Goal: Navigation & Orientation: Go to known website

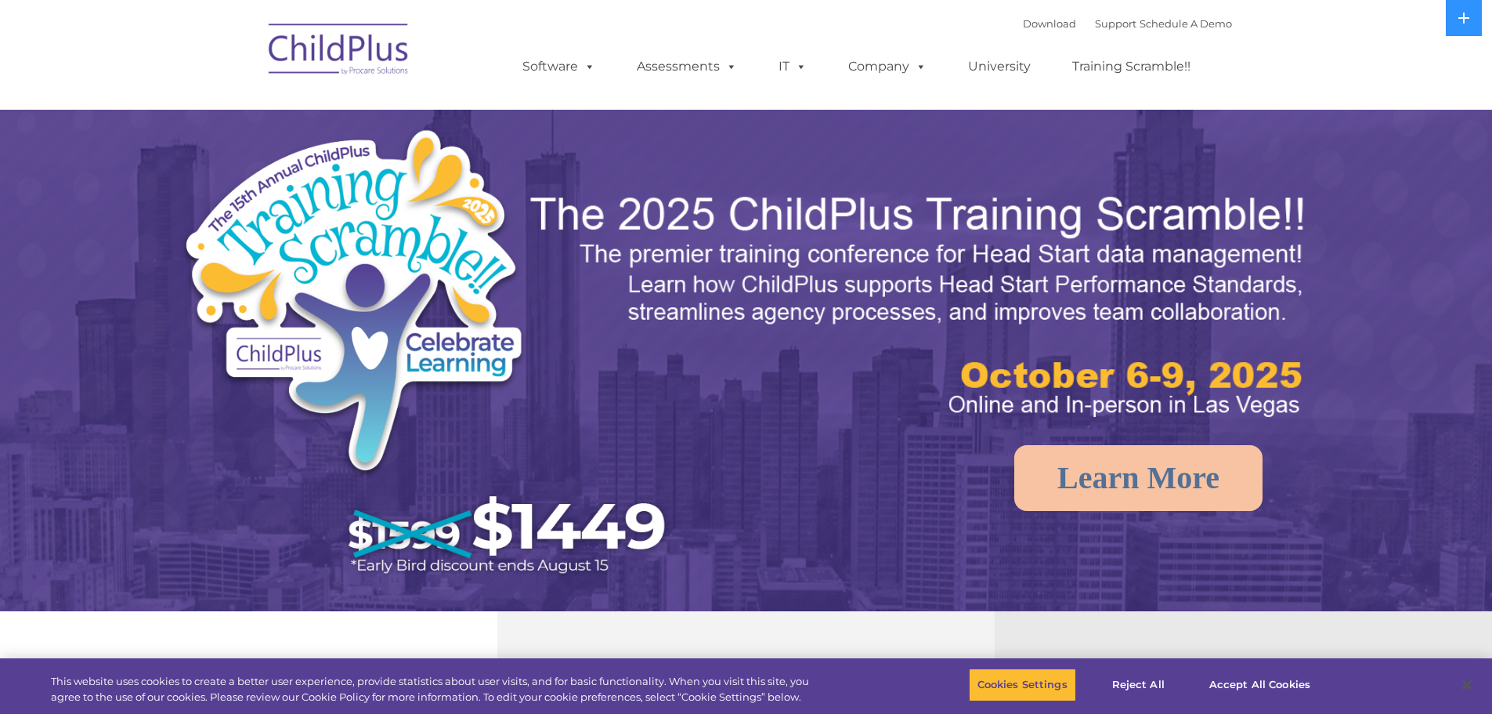
select select "MEDIUM"
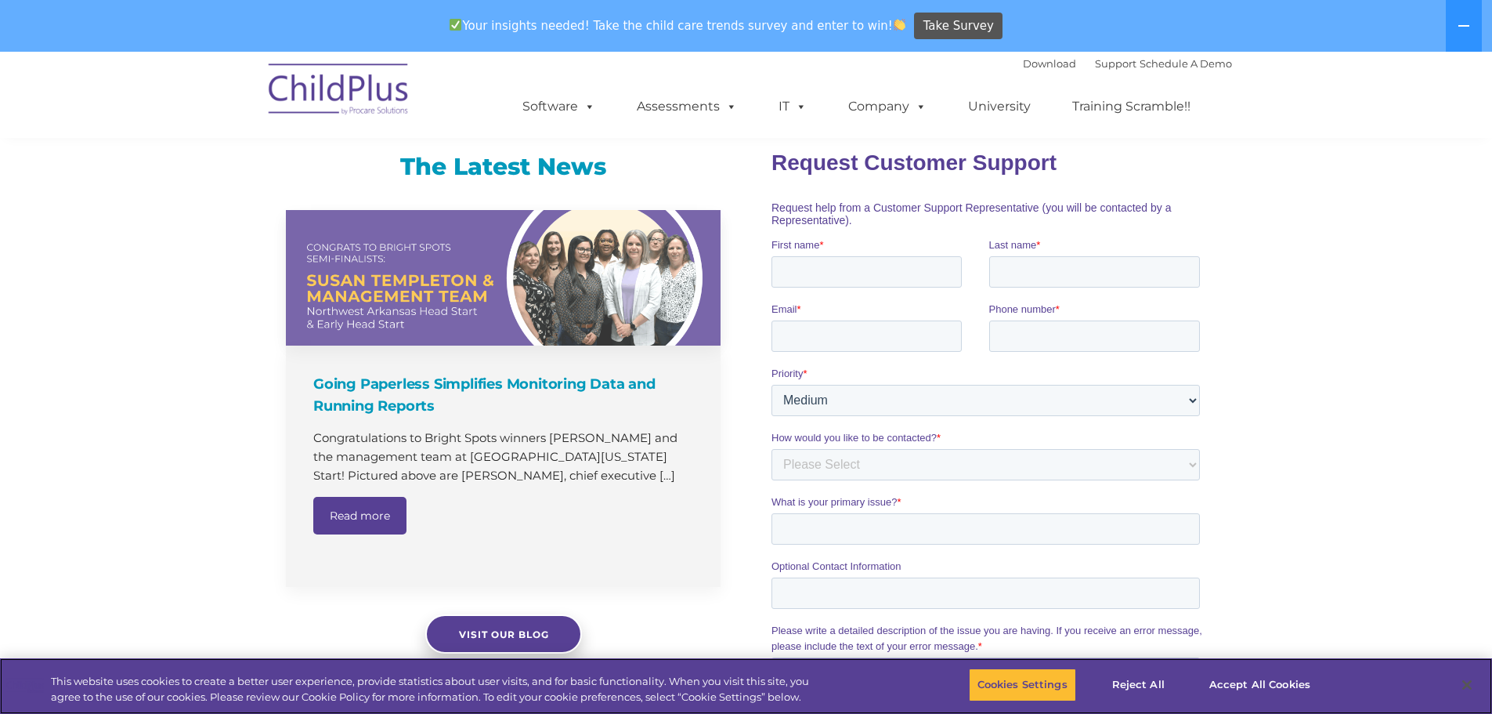
scroll to position [941, 0]
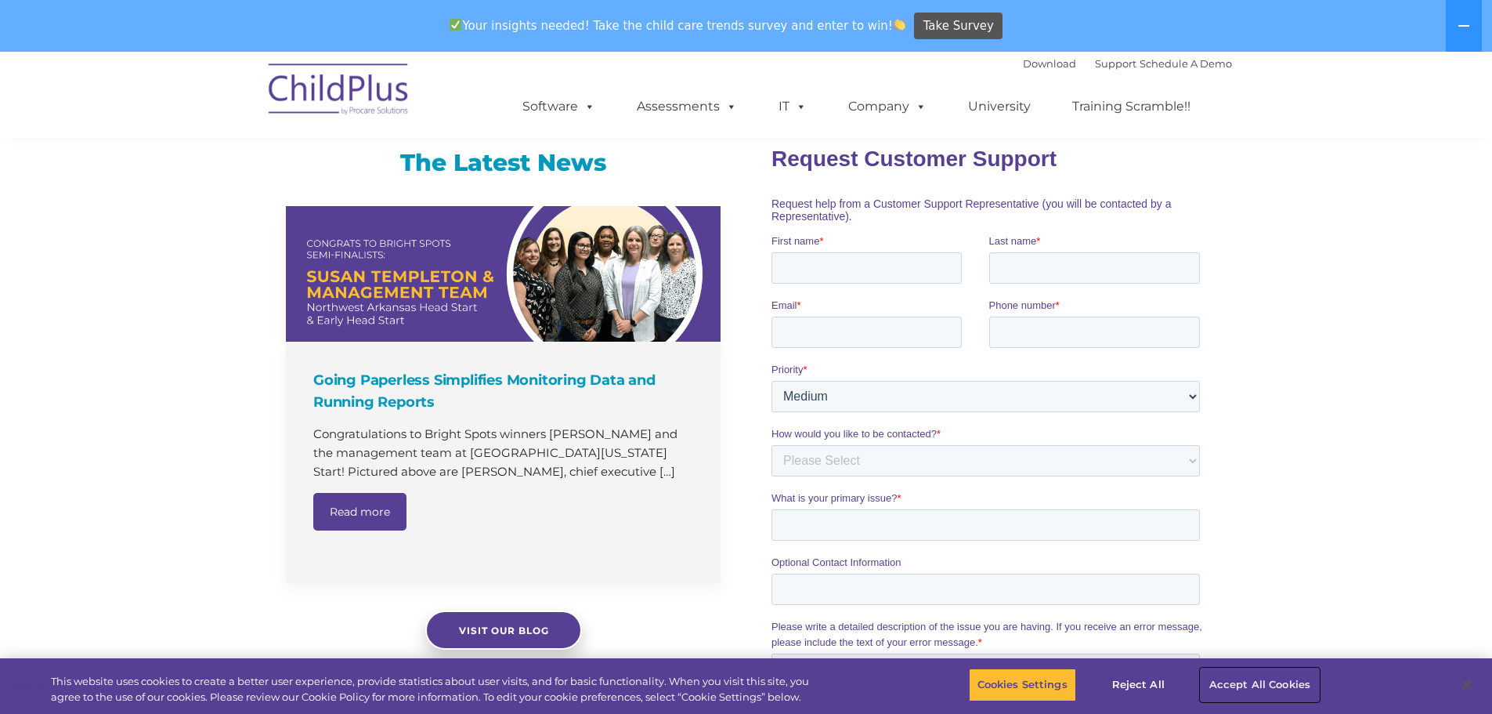
click at [1253, 686] on button "Accept All Cookies" at bounding box center [1260, 684] width 118 height 33
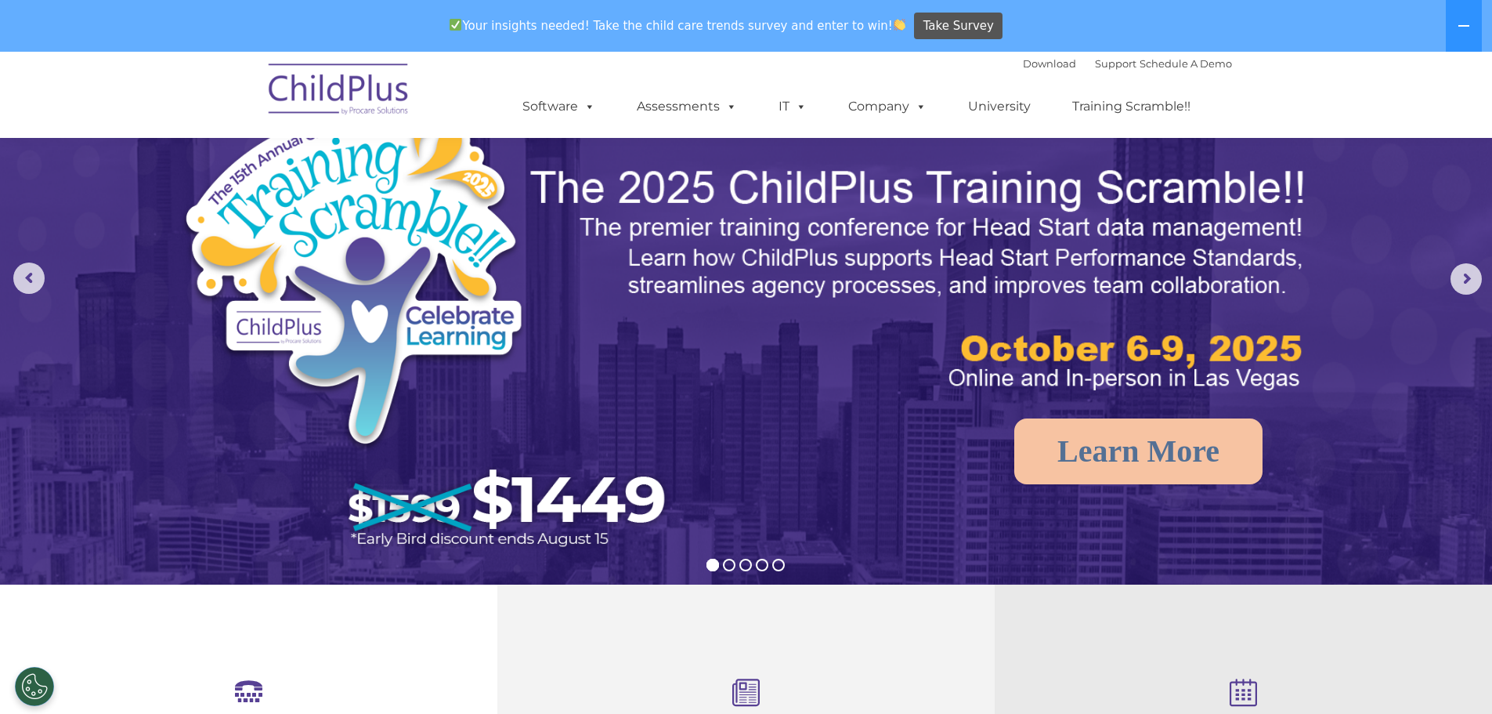
scroll to position [0, 0]
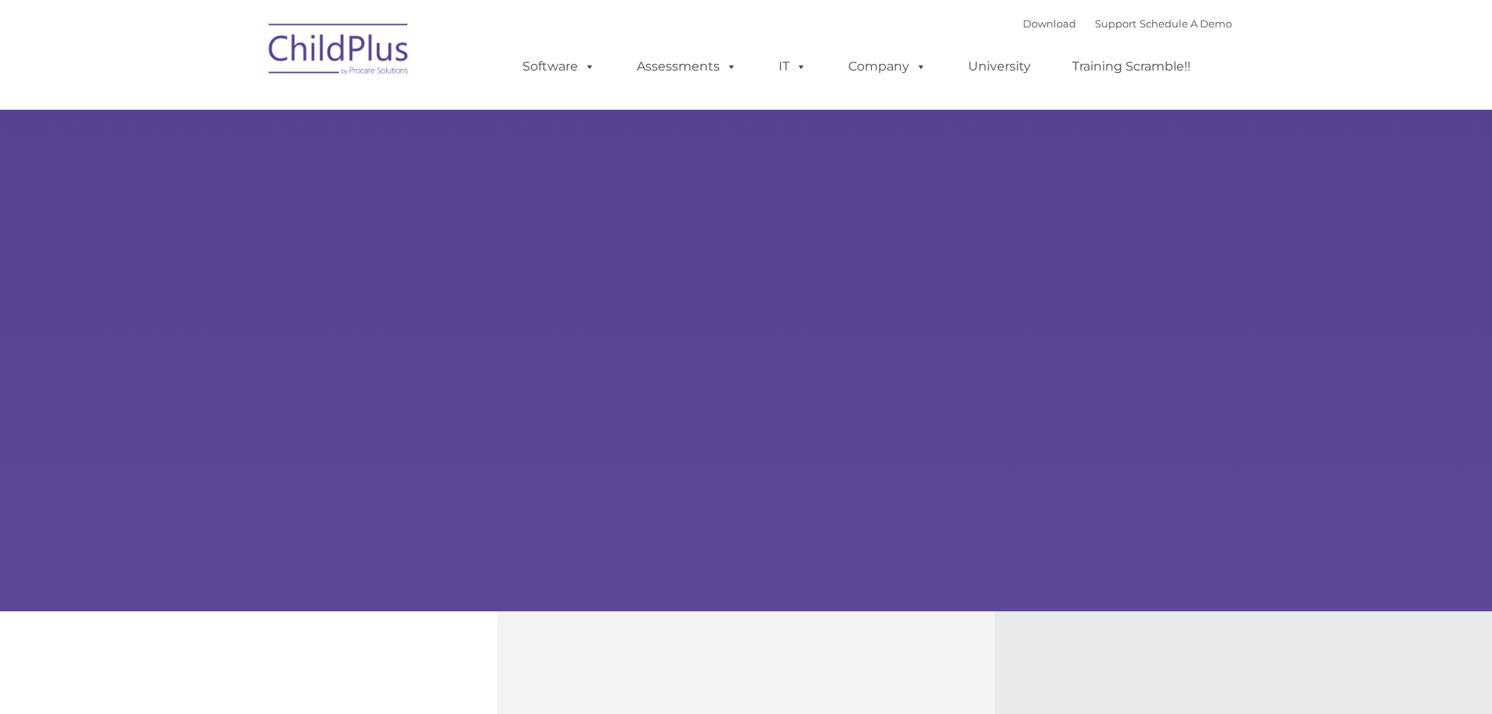
select select "MEDIUM"
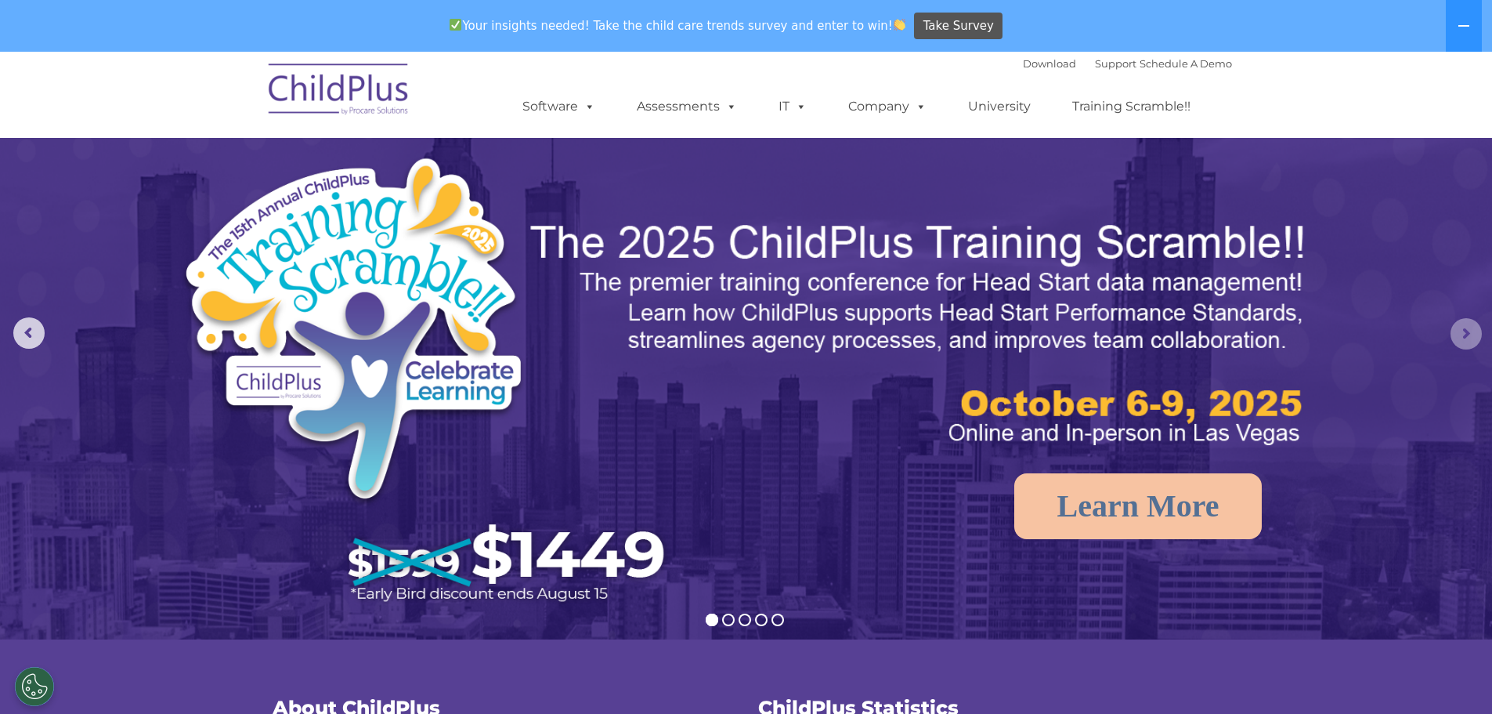
click at [1455, 338] on rs-arrow at bounding box center [1466, 333] width 31 height 31
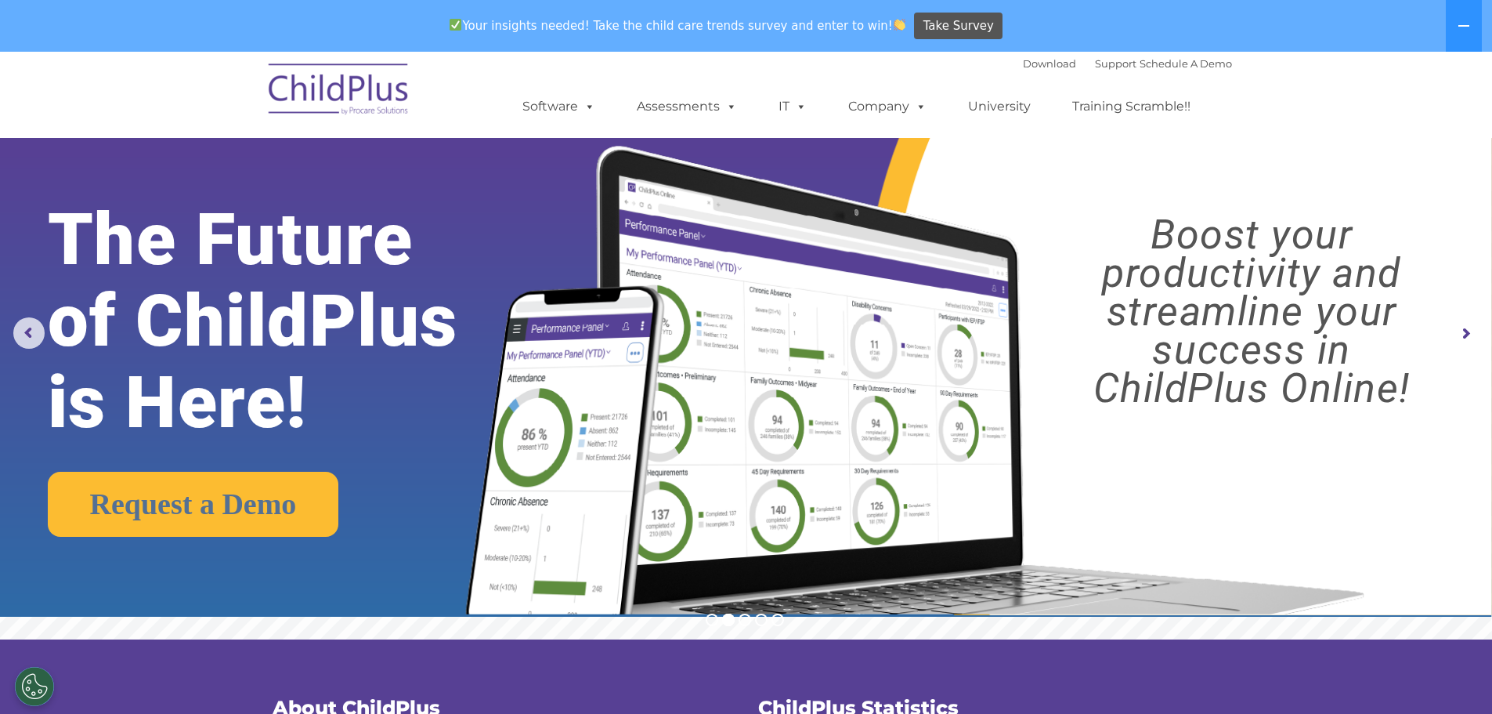
click at [1455, 338] on rs-arrow at bounding box center [1466, 333] width 31 height 31
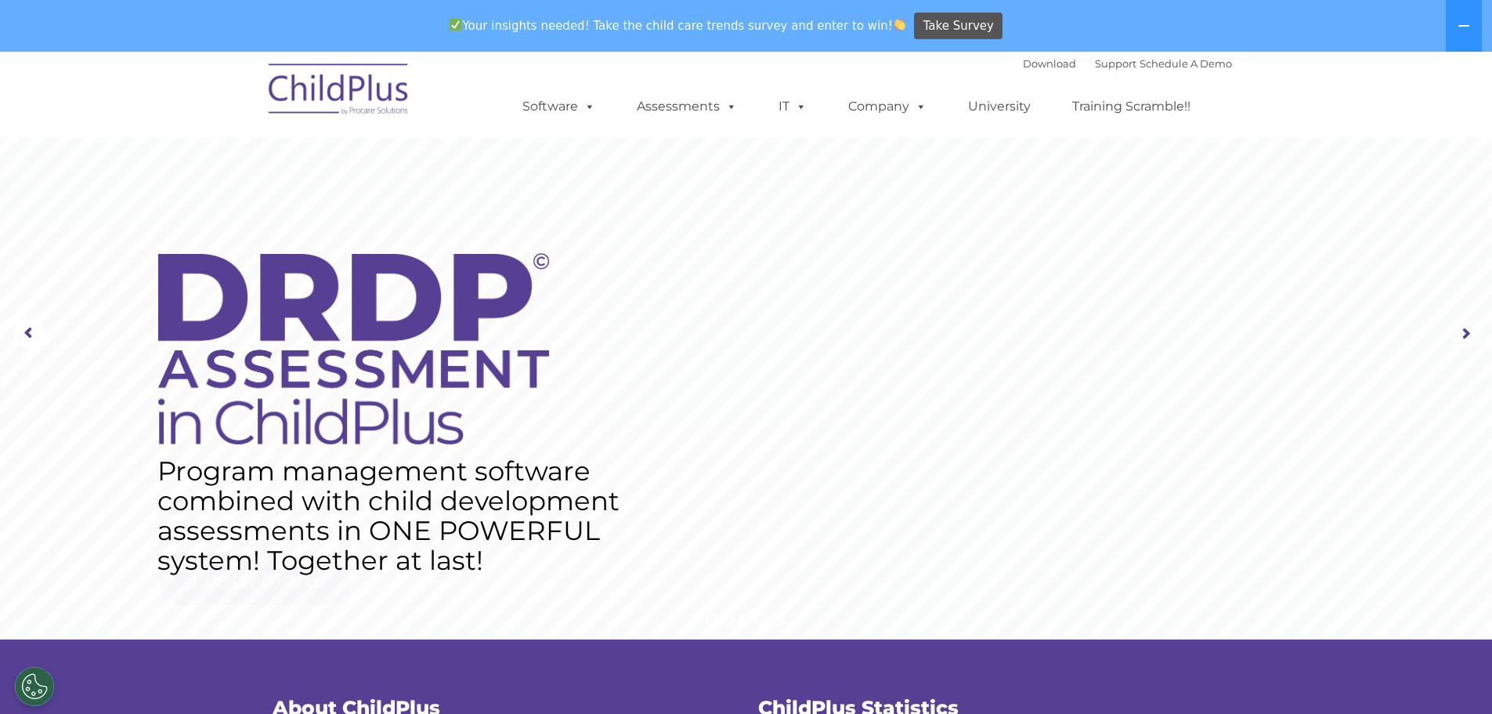
click at [1455, 338] on rs-arrow at bounding box center [1466, 333] width 31 height 31
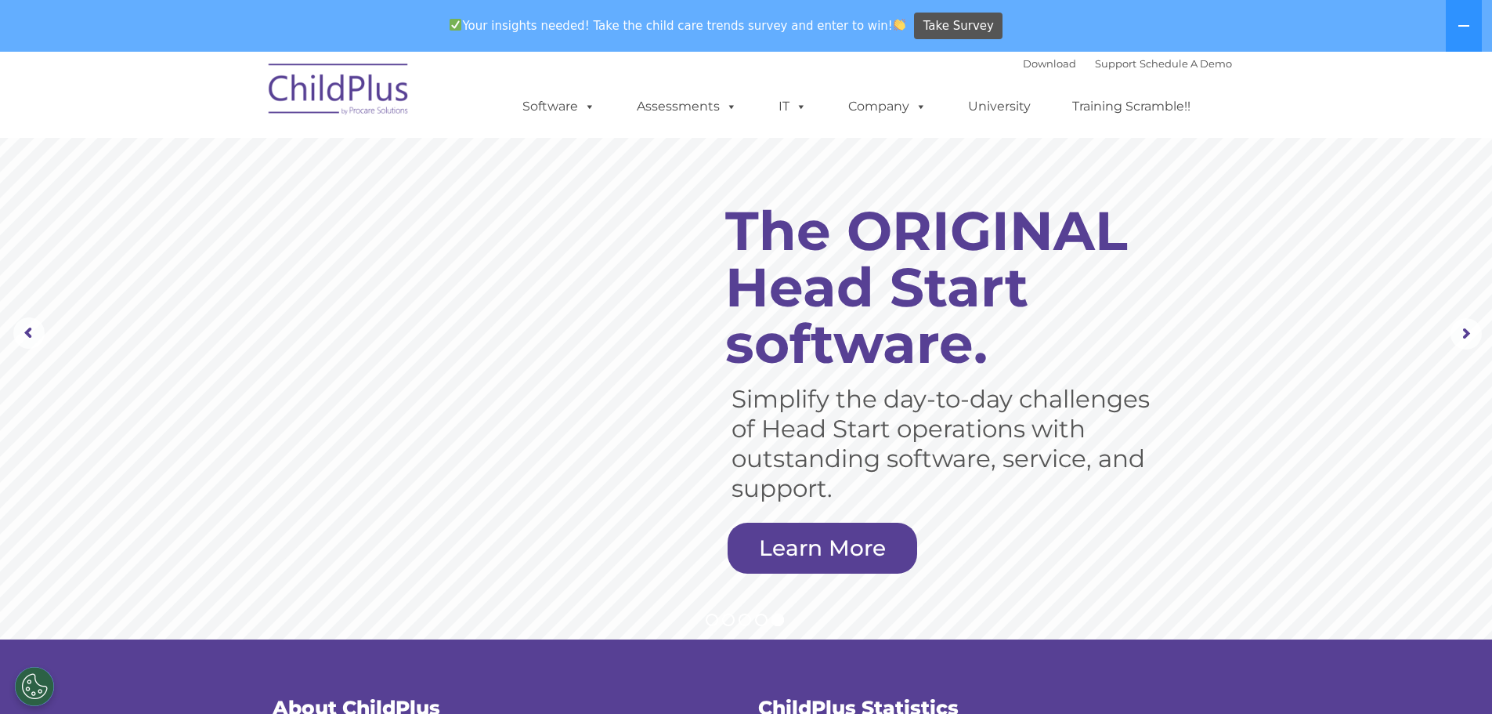
click at [311, 92] on img at bounding box center [339, 91] width 157 height 78
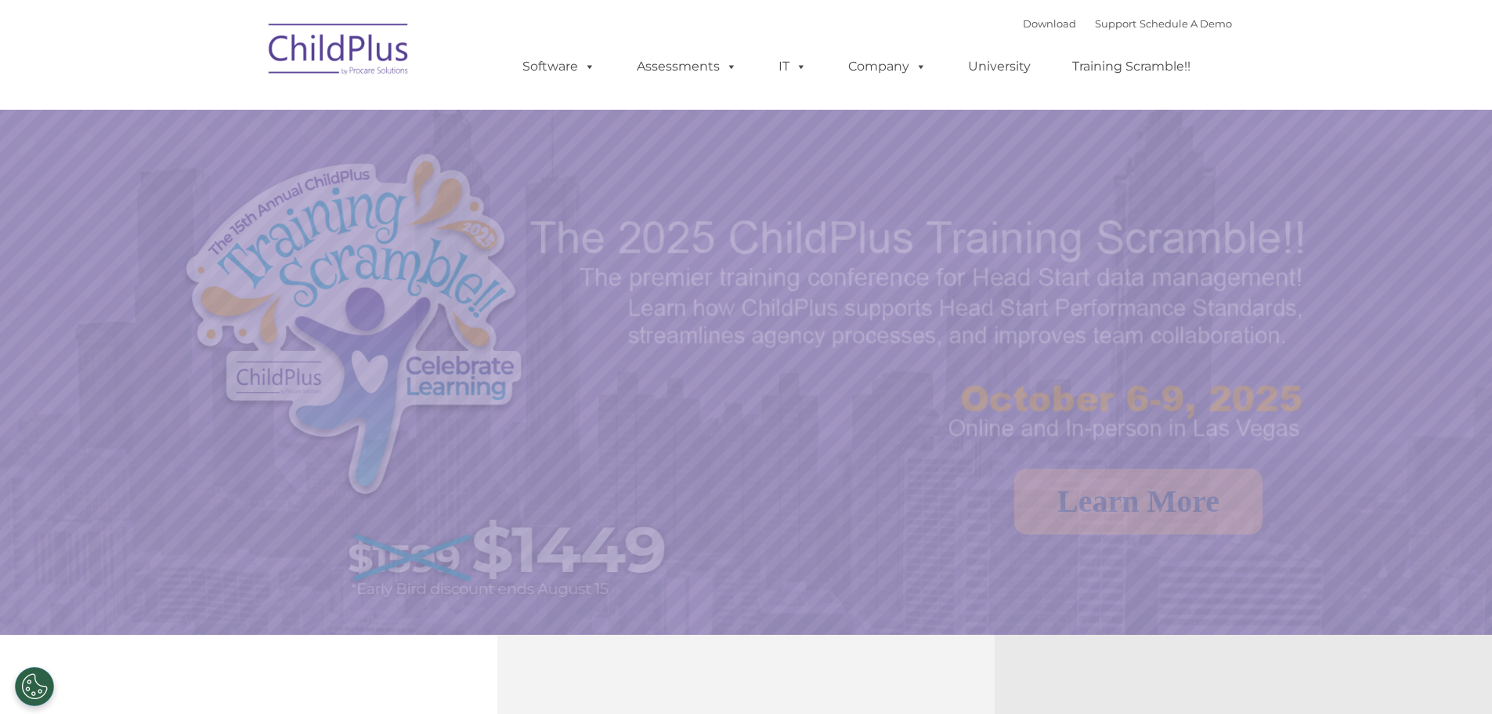
select select "MEDIUM"
